Goal: Information Seeking & Learning: Compare options

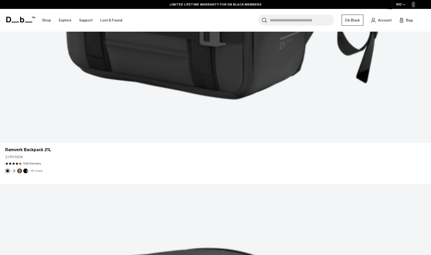
scroll to position [1518, 0]
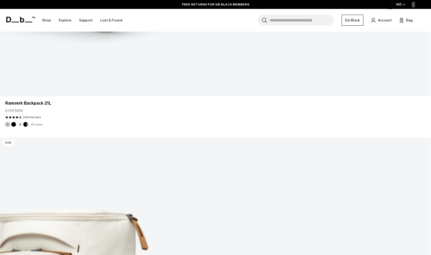
scroll to position [3139, 0]
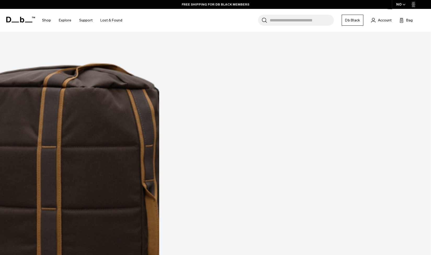
scroll to position [4836, 0]
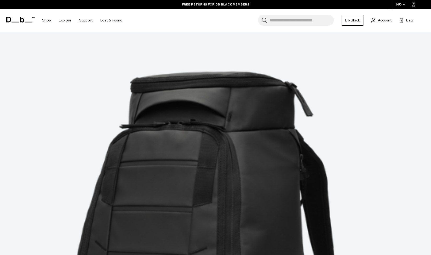
scroll to position [119, 0]
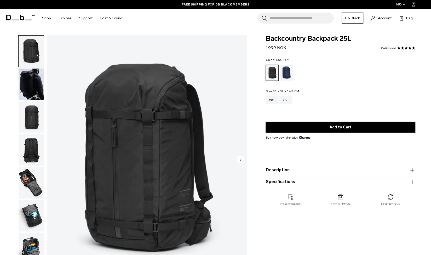
click at [31, 174] on img "button" at bounding box center [31, 182] width 25 height 31
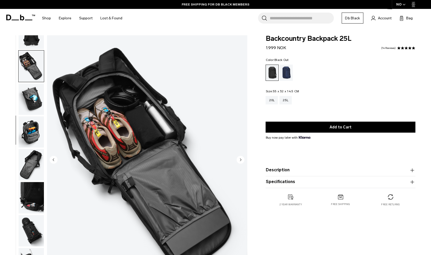
scroll to position [132, 0]
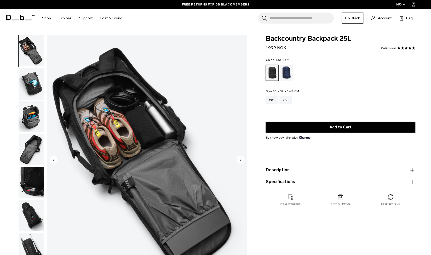
click at [28, 125] on img "button" at bounding box center [31, 116] width 25 height 31
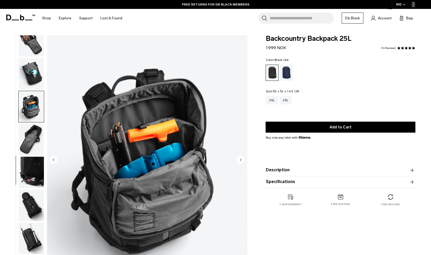
scroll to position [144, 0]
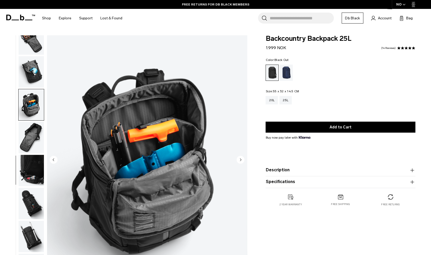
click at [33, 135] on img "button" at bounding box center [31, 137] width 25 height 31
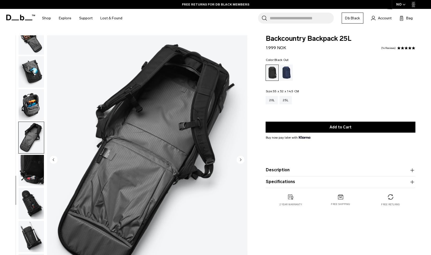
click at [30, 194] on img "button" at bounding box center [31, 203] width 25 height 31
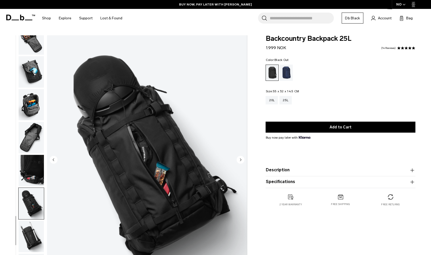
scroll to position [63, 0]
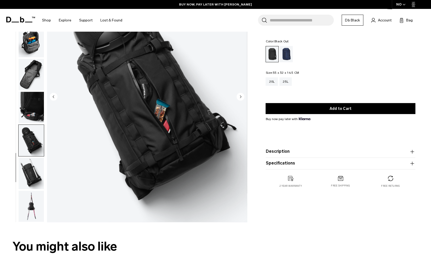
click at [35, 169] on img "button" at bounding box center [31, 173] width 25 height 31
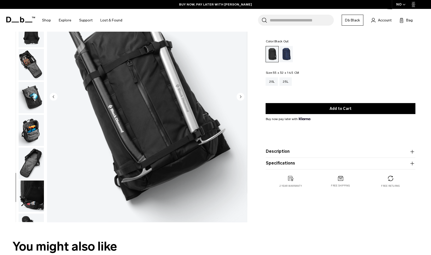
scroll to position [0, 0]
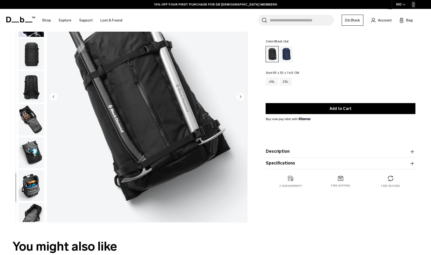
click at [26, 97] on img "button" at bounding box center [31, 86] width 25 height 31
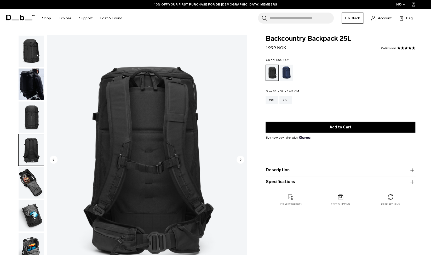
click at [37, 48] on img "button" at bounding box center [31, 51] width 25 height 31
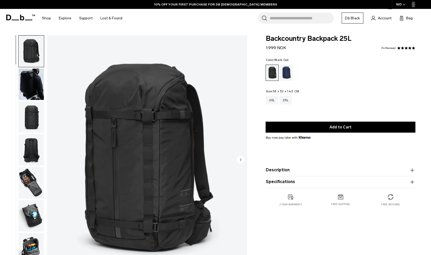
click at [28, 83] on img "button" at bounding box center [31, 84] width 25 height 31
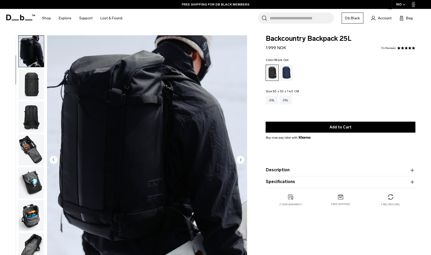
scroll to position [71, 0]
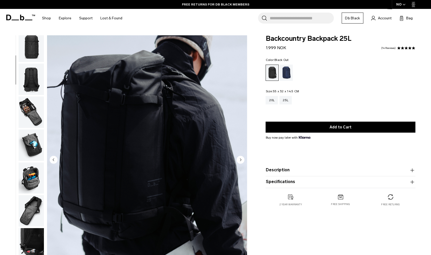
click at [27, 98] on img "button" at bounding box center [31, 112] width 25 height 31
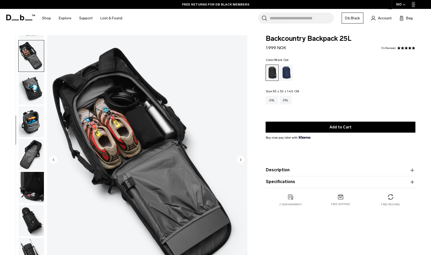
scroll to position [132, 0]
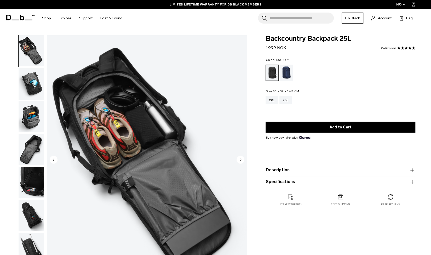
click at [36, 115] on img "button" at bounding box center [31, 116] width 25 height 31
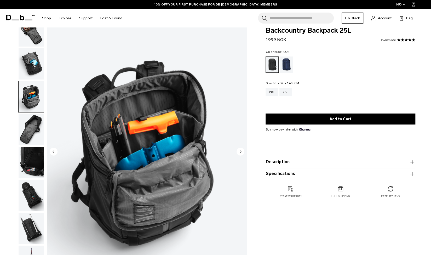
scroll to position [0, 0]
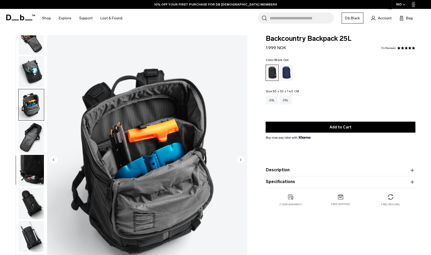
click at [280, 170] on button "Description" at bounding box center [341, 170] width 150 height 6
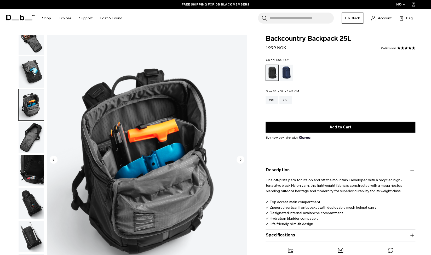
click at [21, 193] on img "button" at bounding box center [31, 203] width 25 height 31
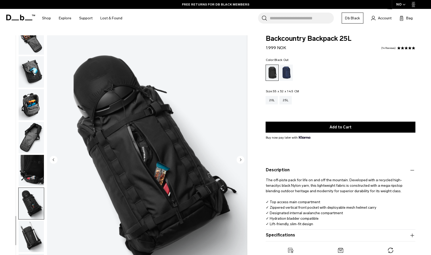
click at [32, 230] on img "button" at bounding box center [31, 236] width 25 height 31
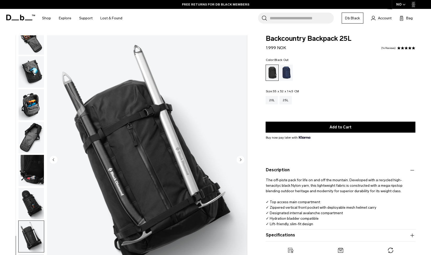
click at [31, 192] on img "button" at bounding box center [31, 203] width 25 height 31
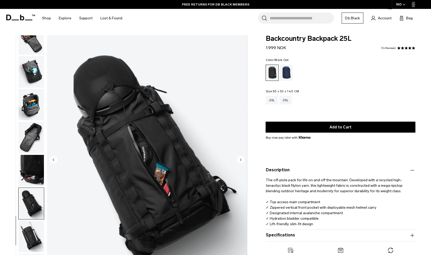
click at [39, 159] on img "button" at bounding box center [31, 170] width 25 height 31
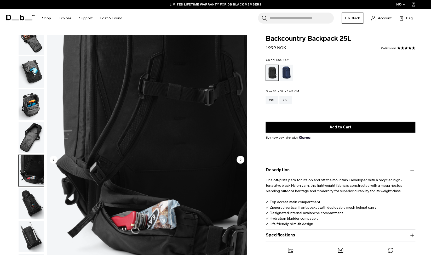
click at [37, 132] on img "button" at bounding box center [31, 137] width 25 height 31
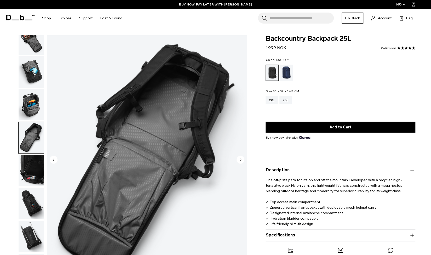
click at [23, 20] on icon at bounding box center [20, 18] width 29 height 6
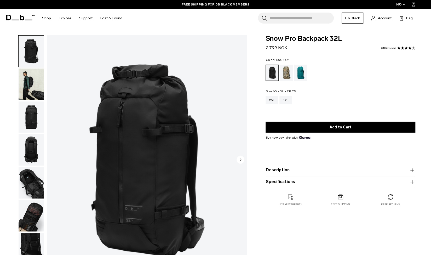
click at [37, 79] on img "button" at bounding box center [31, 84] width 25 height 31
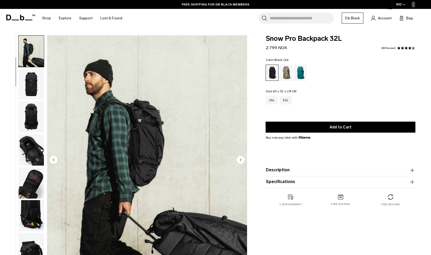
scroll to position [98, 0]
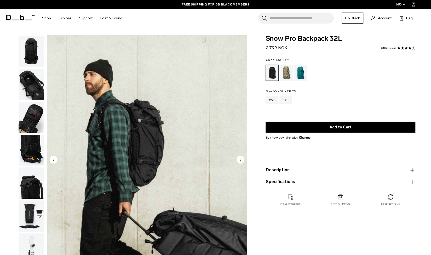
click at [33, 183] on img "button" at bounding box center [31, 182] width 25 height 31
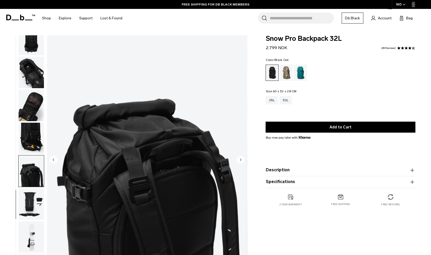
scroll to position [111, 0]
click at [33, 144] on img "button" at bounding box center [31, 137] width 25 height 31
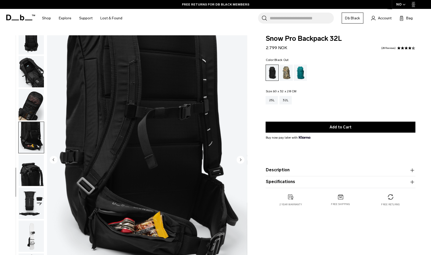
click at [39, 197] on img "button" at bounding box center [31, 203] width 25 height 31
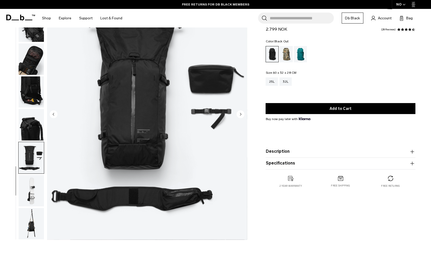
scroll to position [46, 0]
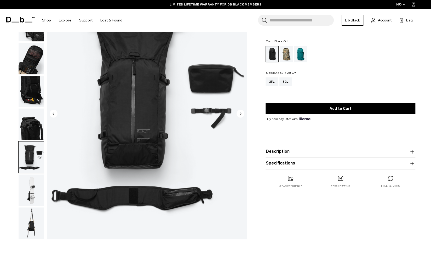
click at [31, 94] on img "button" at bounding box center [31, 91] width 25 height 31
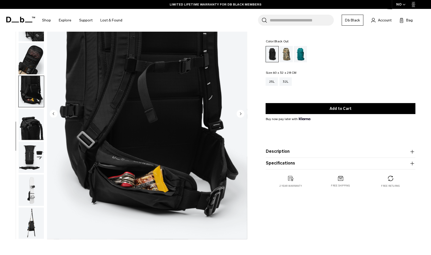
click at [44, 63] on img "button" at bounding box center [31, 58] width 25 height 31
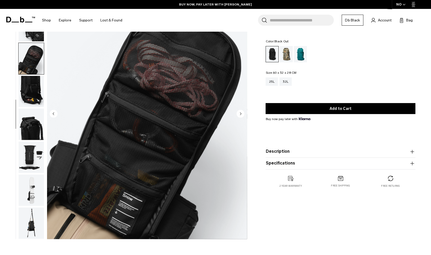
click at [37, 38] on img "button" at bounding box center [31, 25] width 25 height 31
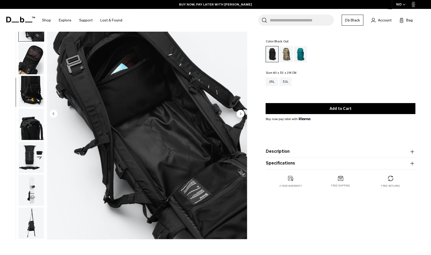
scroll to position [0, 0]
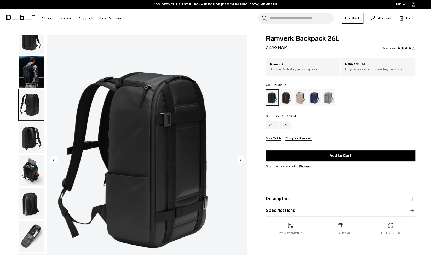
click at [29, 139] on img "button" at bounding box center [31, 137] width 25 height 31
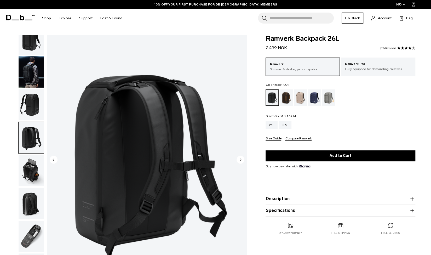
click at [24, 177] on img "button" at bounding box center [31, 170] width 25 height 31
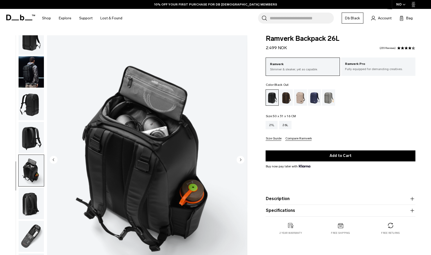
click at [28, 215] on img "button" at bounding box center [31, 203] width 25 height 31
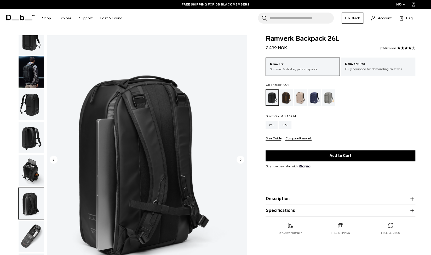
click at [35, 235] on img "button" at bounding box center [31, 236] width 25 height 31
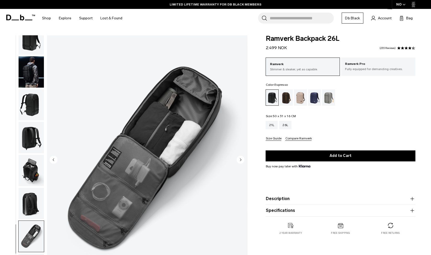
click at [292, 102] on div "Espresso" at bounding box center [286, 97] width 13 height 16
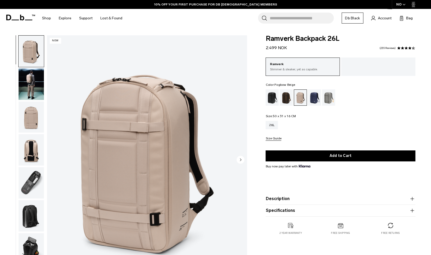
click at [379, 66] on div at bounding box center [378, 67] width 74 height 18
click at [271, 94] on div "Black Out" at bounding box center [272, 97] width 13 height 16
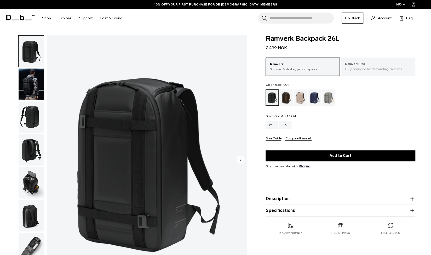
click at [384, 59] on div "Ramverk Pro Fully equipped for demanding creatives." at bounding box center [378, 67] width 74 height 18
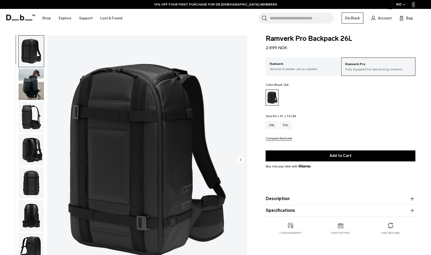
click at [26, 116] on img "button" at bounding box center [31, 117] width 25 height 31
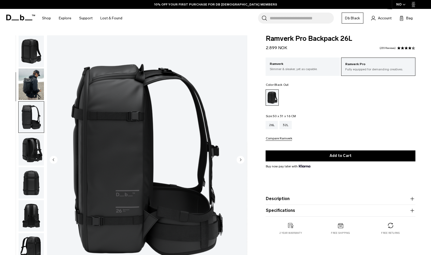
scroll to position [66, 0]
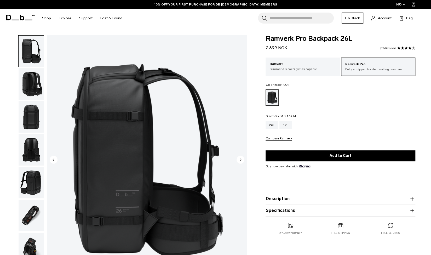
click at [35, 132] on img "button" at bounding box center [31, 116] width 25 height 31
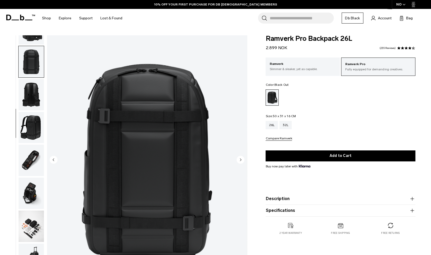
scroll to position [132, 0]
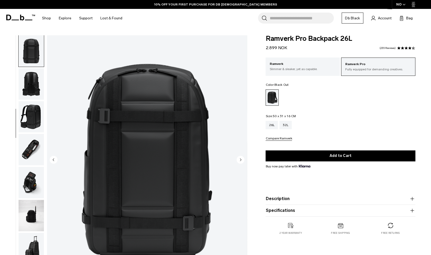
click at [35, 118] on img "button" at bounding box center [31, 116] width 25 height 31
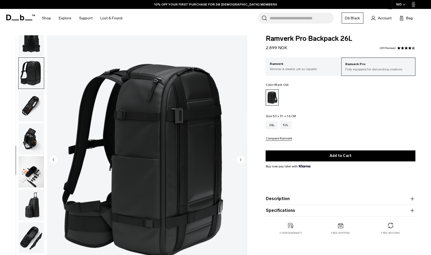
scroll to position [177, 0]
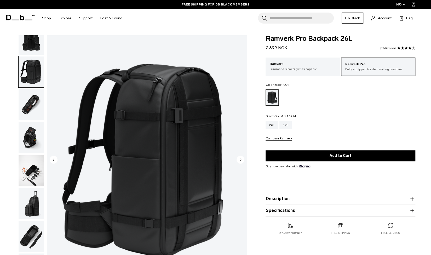
click at [35, 118] on img "button" at bounding box center [31, 104] width 25 height 31
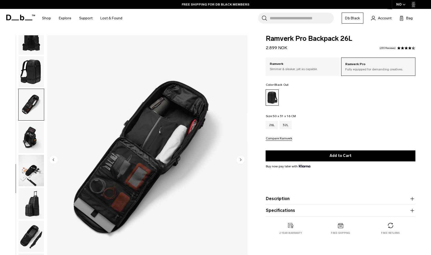
click at [36, 171] on img "button" at bounding box center [31, 170] width 25 height 31
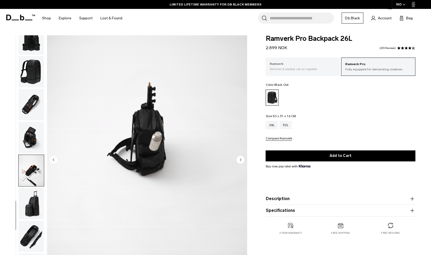
click at [302, 65] on p "Ramverk" at bounding box center [303, 63] width 66 height 5
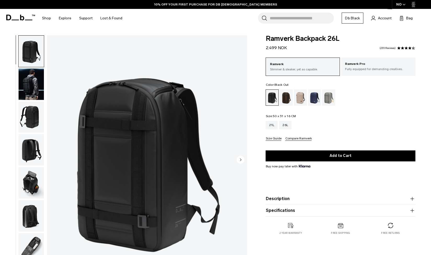
click at [38, 75] on img "button" at bounding box center [31, 84] width 25 height 31
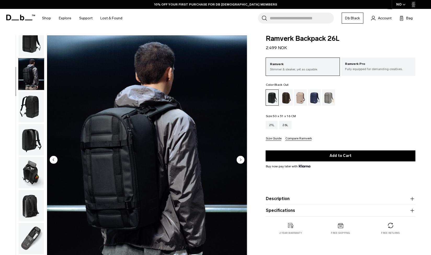
scroll to position [13, 0]
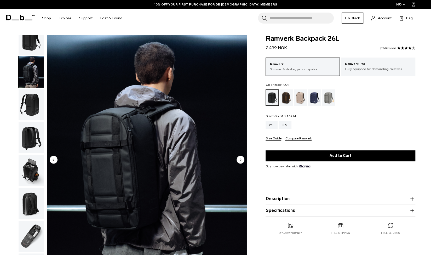
click at [34, 163] on img "button" at bounding box center [31, 170] width 25 height 31
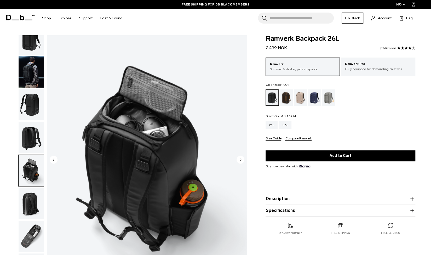
click at [31, 163] on img "button" at bounding box center [31, 170] width 25 height 31
click at [32, 198] on img "button" at bounding box center [31, 203] width 25 height 31
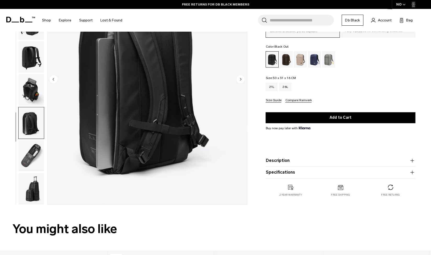
scroll to position [88, 0]
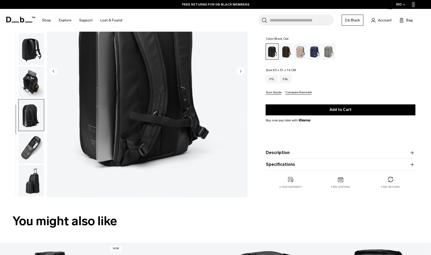
click at [34, 137] on img "button" at bounding box center [31, 147] width 25 height 31
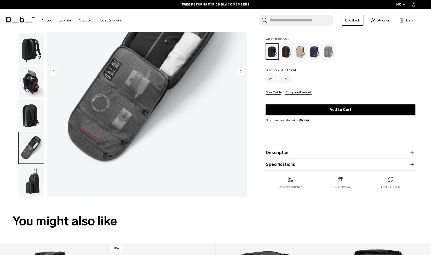
click at [31, 187] on img "button" at bounding box center [31, 180] width 25 height 31
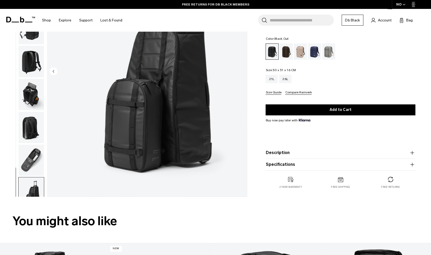
scroll to position [13, 0]
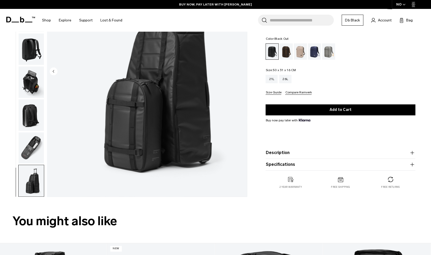
click at [32, 122] on img "button" at bounding box center [31, 114] width 25 height 31
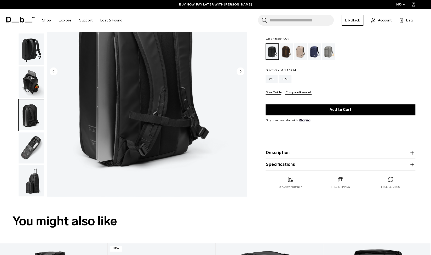
click at [42, 145] on img "button" at bounding box center [31, 147] width 25 height 31
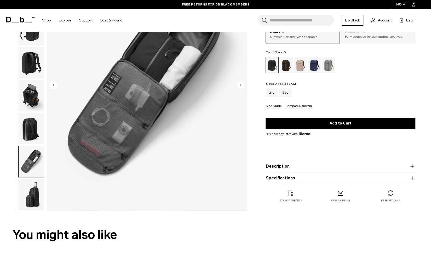
scroll to position [0, 0]
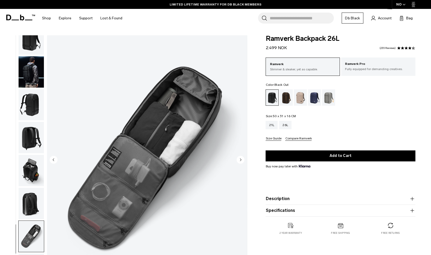
click at [32, 168] on img "button" at bounding box center [31, 170] width 25 height 31
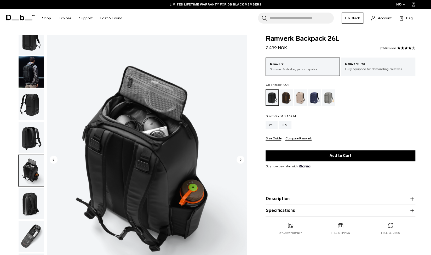
click at [38, 101] on img "button" at bounding box center [31, 104] width 25 height 31
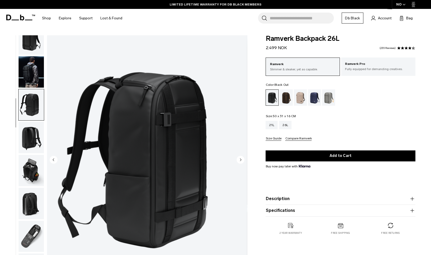
click at [36, 64] on img "button" at bounding box center [31, 71] width 25 height 31
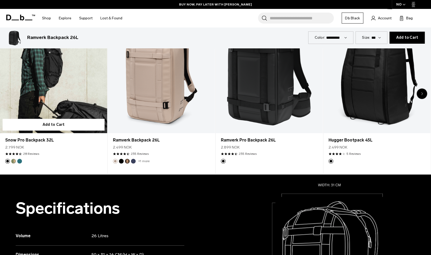
scroll to position [319, 0]
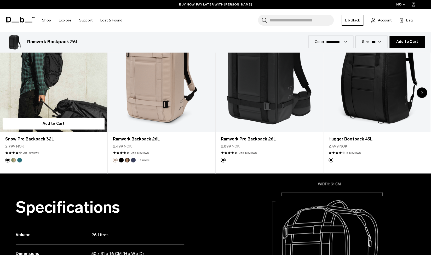
click at [65, 88] on link "Snow Pro Backpack 32L" at bounding box center [53, 72] width 107 height 119
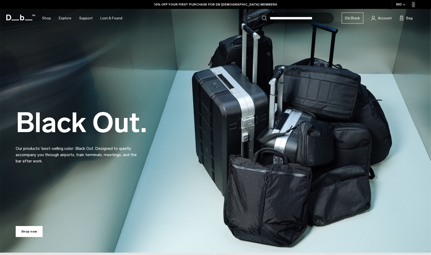
scroll to position [6, 0]
click at [30, 231] on link "Shop now" at bounding box center [29, 231] width 27 height 11
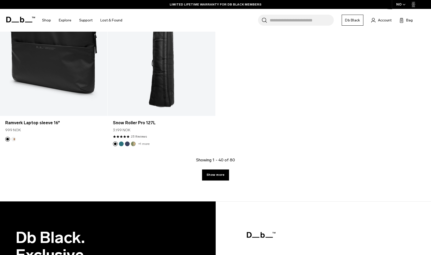
scroll to position [2079, 0]
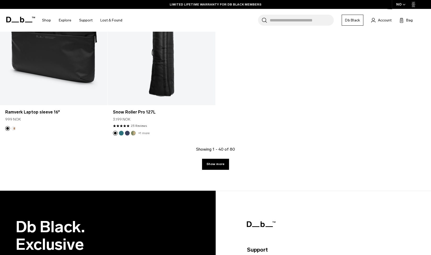
click at [215, 170] on div "Showing 1 - 40 of 80 Show more" at bounding box center [215, 168] width 431 height 44
click at [216, 169] on link "Show more" at bounding box center [215, 164] width 27 height 11
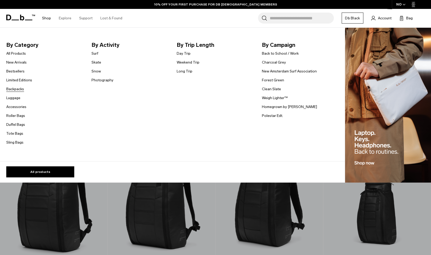
click at [17, 91] on link "Backpacks" at bounding box center [15, 88] width 18 height 5
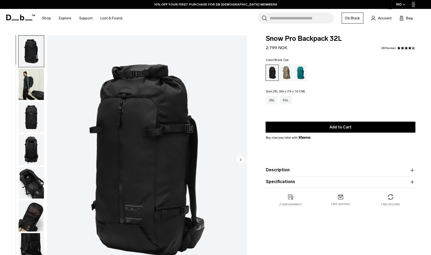
click at [274, 100] on div "25L" at bounding box center [272, 100] width 12 height 8
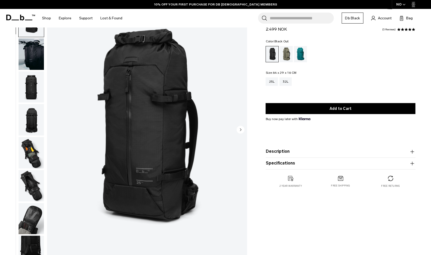
click at [30, 54] on img "button" at bounding box center [31, 53] width 25 height 31
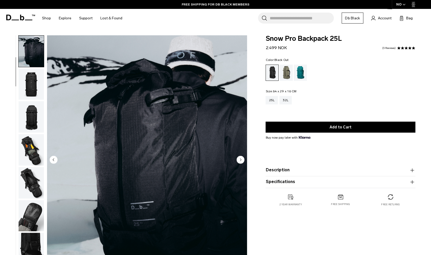
click at [241, 161] on circle "Next slide" at bounding box center [241, 160] width 8 height 8
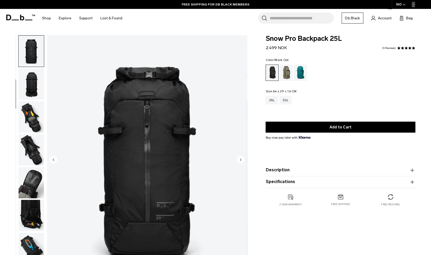
click at [241, 161] on circle "Next slide" at bounding box center [241, 160] width 8 height 8
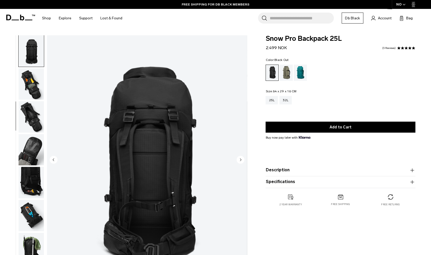
click at [241, 161] on circle "Next slide" at bounding box center [241, 160] width 8 height 8
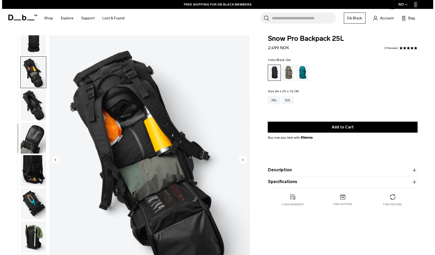
scroll to position [111, 0]
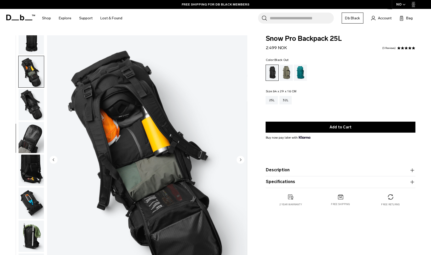
click at [241, 161] on circle "Next slide" at bounding box center [241, 160] width 8 height 8
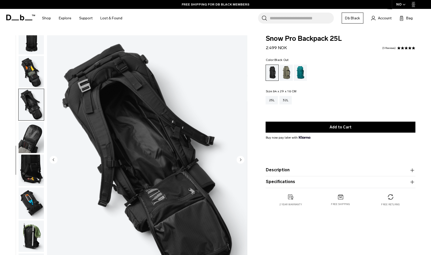
click at [241, 161] on circle "Next slide" at bounding box center [241, 160] width 8 height 8
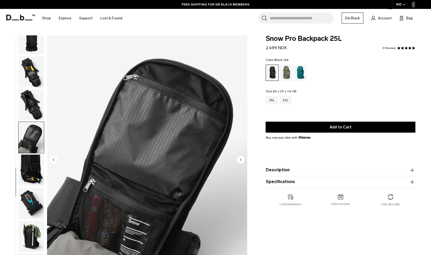
click at [241, 161] on circle "Next slide" at bounding box center [241, 160] width 8 height 8
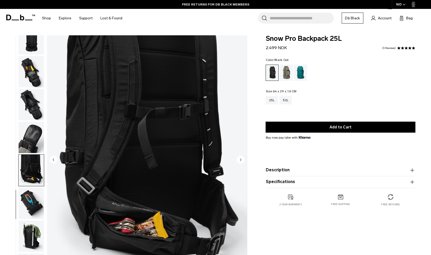
click at [241, 161] on circle "Next slide" at bounding box center [241, 160] width 8 height 8
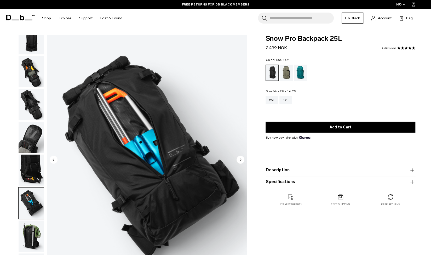
click at [241, 161] on circle "Next slide" at bounding box center [241, 160] width 8 height 8
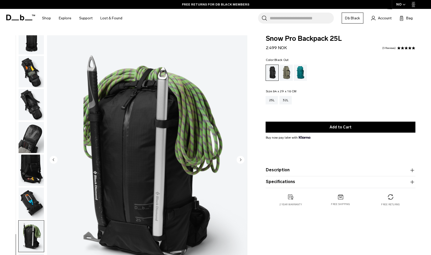
click at [241, 161] on circle "Next slide" at bounding box center [241, 160] width 8 height 8
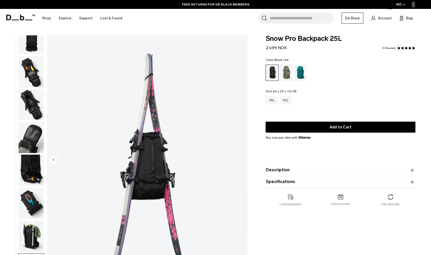
click at [241, 161] on img "11 / 11" at bounding box center [147, 160] width 200 height 250
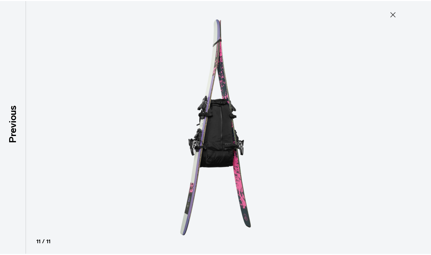
scroll to position [108, 0]
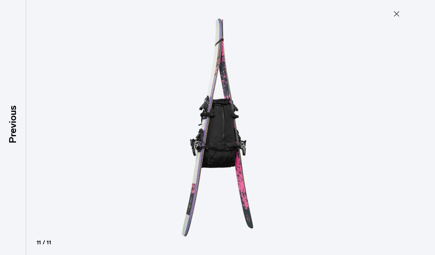
type button "Close"
click at [394, 11] on icon at bounding box center [397, 14] width 8 height 8
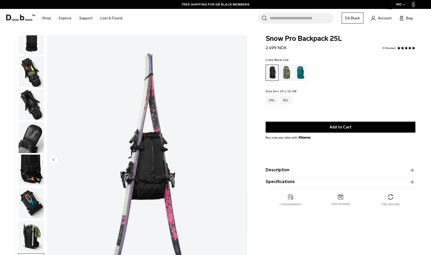
scroll to position [33, 0]
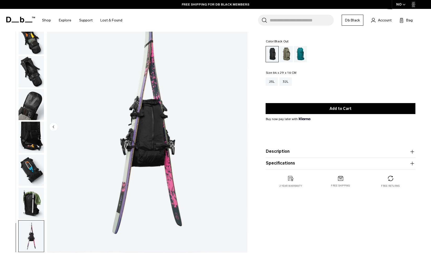
click at [33, 192] on img "button" at bounding box center [31, 203] width 25 height 31
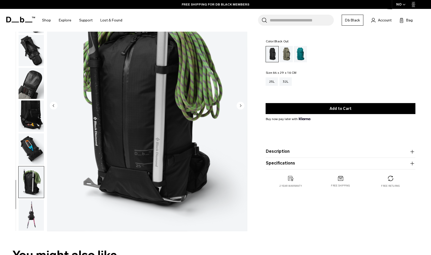
scroll to position [0, 0]
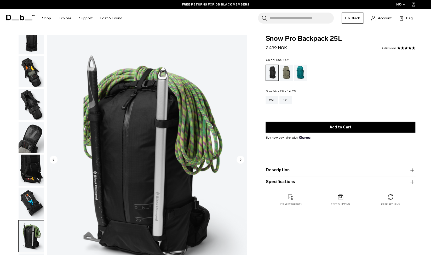
click at [37, 72] on img "button" at bounding box center [31, 71] width 25 height 31
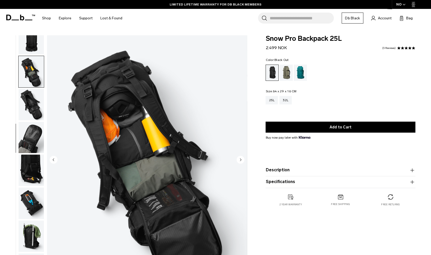
click at [39, 51] on img "button" at bounding box center [31, 38] width 25 height 31
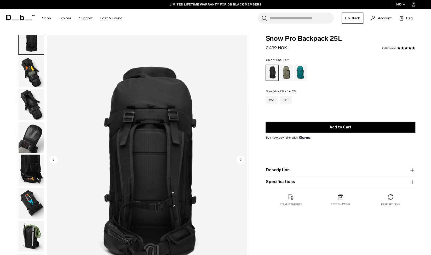
scroll to position [99, 0]
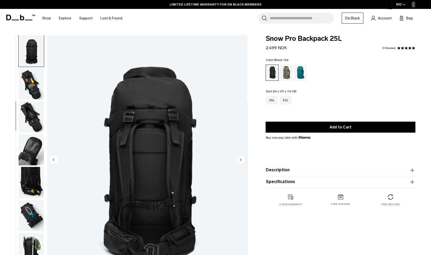
click at [27, 127] on img "button" at bounding box center [31, 116] width 25 height 31
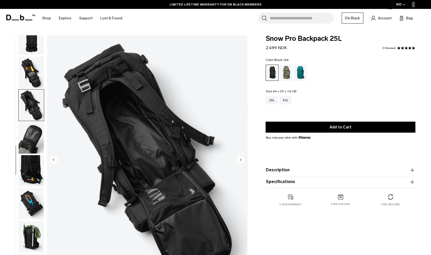
scroll to position [111, 0]
click at [26, 139] on img "button" at bounding box center [31, 137] width 25 height 31
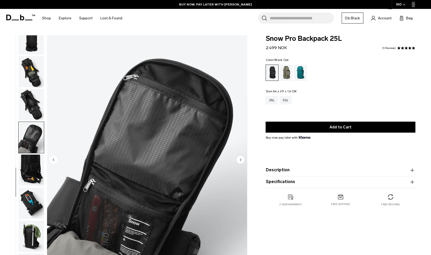
click at [29, 135] on img "button" at bounding box center [31, 137] width 25 height 31
click at [33, 99] on img "button" at bounding box center [31, 104] width 25 height 31
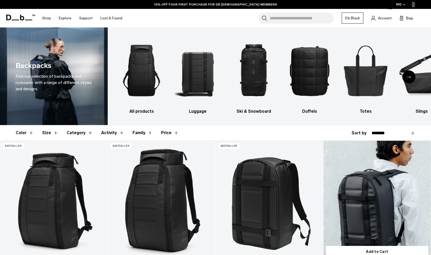
click at [373, 172] on link "Ramverk Backpack 26L" at bounding box center [378, 201] width 108 height 120
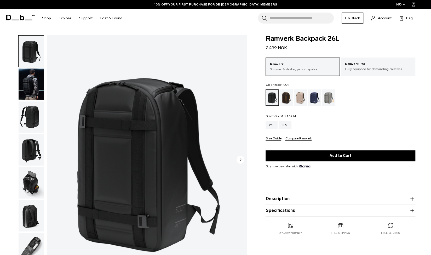
click at [22, 144] on img "button" at bounding box center [31, 149] width 25 height 31
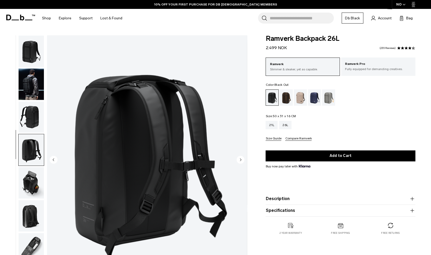
scroll to position [13, 0]
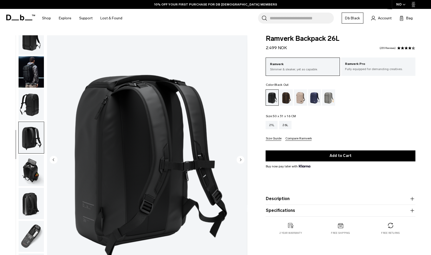
click at [33, 105] on img "button" at bounding box center [31, 104] width 25 height 31
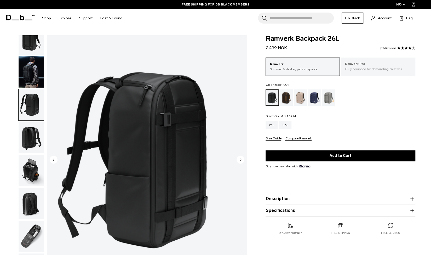
scroll to position [97, 0]
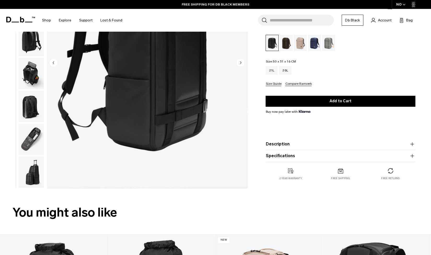
click at [319, 148] on product-accordion "Description The bestselling daily backpack. Whether you’re crossing cities or c…" at bounding box center [341, 144] width 150 height 12
drag, startPoint x: 369, startPoint y: 139, endPoint x: 412, endPoint y: 144, distance: 43.7
click at [412, 144] on product-accordion "Description The bestselling daily backpack. Whether you’re crossing cities or c…" at bounding box center [341, 144] width 150 height 12
click at [412, 144] on icon "button" at bounding box center [412, 144] width 6 height 6
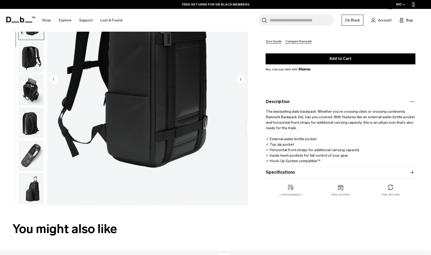
click at [320, 171] on button "Specifications" at bounding box center [341, 172] width 150 height 6
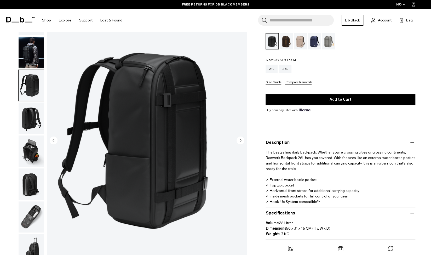
scroll to position [56, 0]
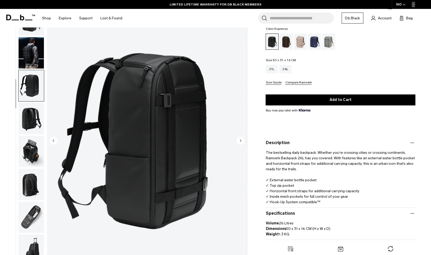
click at [290, 42] on div "Espresso" at bounding box center [286, 41] width 13 height 16
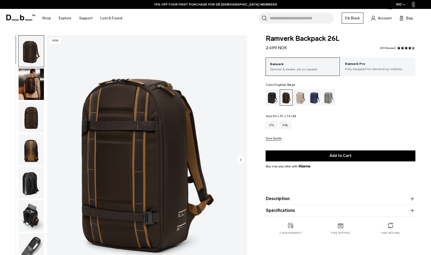
click at [302, 97] on div "Fogbow Beige" at bounding box center [300, 97] width 13 height 16
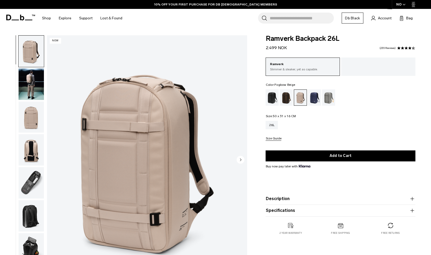
click at [34, 82] on img "button" at bounding box center [31, 84] width 25 height 31
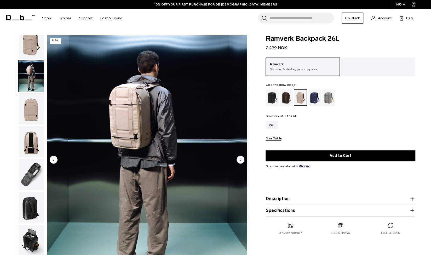
scroll to position [13, 0]
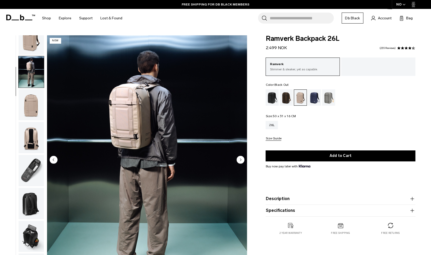
click at [274, 99] on div "Black Out" at bounding box center [272, 97] width 13 height 16
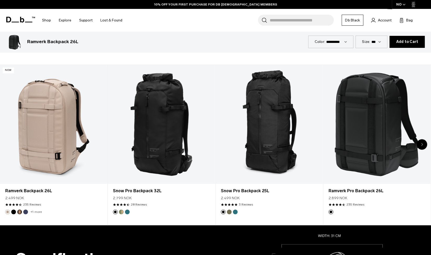
scroll to position [255, 0]
